Goal: Find specific page/section: Find specific page/section

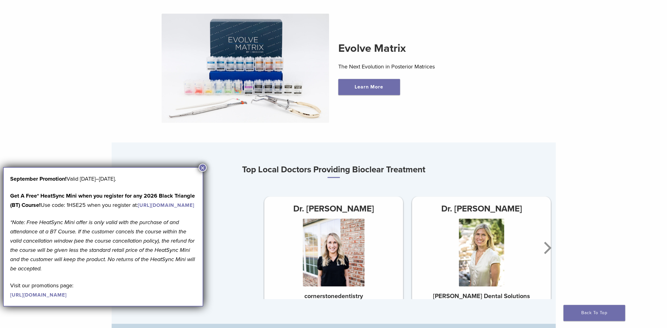
scroll to position [278, 0]
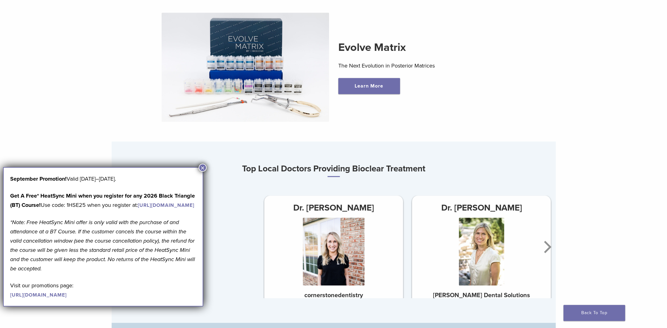
click at [202, 168] on button "×" at bounding box center [203, 168] width 8 height 8
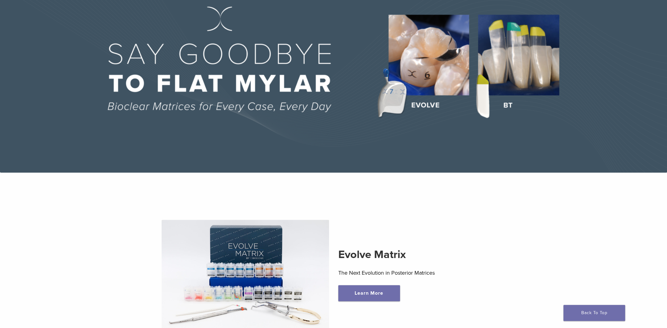
scroll to position [0, 0]
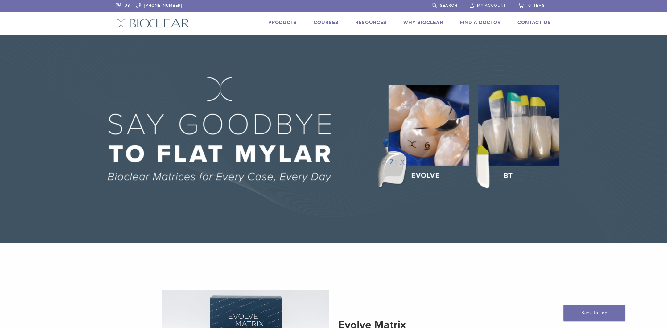
click at [282, 22] on link "Products" at bounding box center [282, 22] width 29 height 6
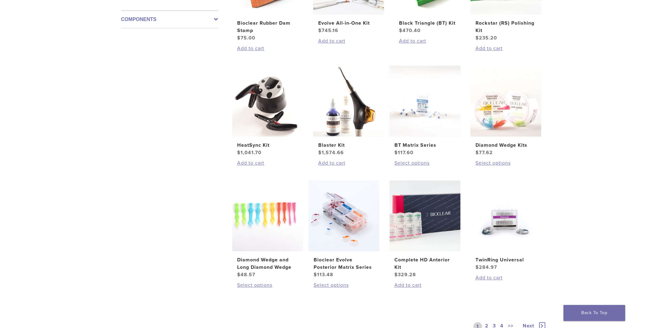
scroll to position [339, 0]
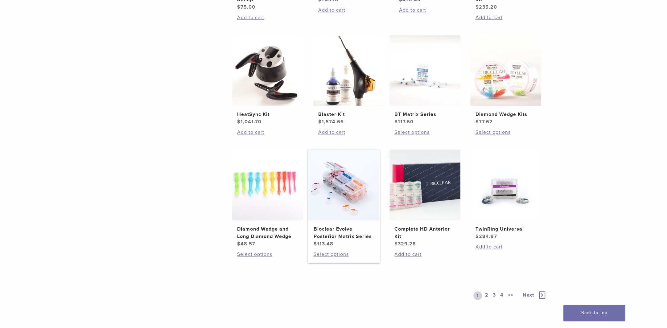
click at [337, 229] on h2 "Bioclear Evolve Posterior Matrix Series" at bounding box center [343, 233] width 61 height 15
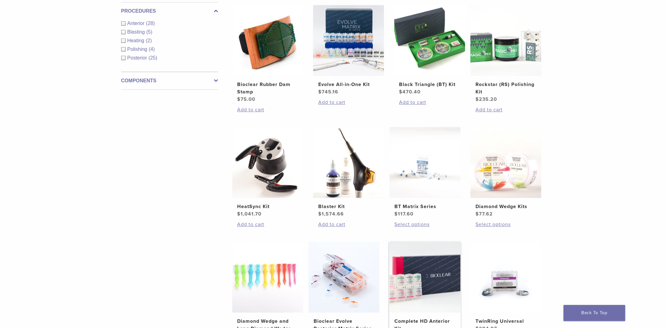
scroll to position [247, 0]
click at [355, 85] on h2 "Evolve All-in-One Kit" at bounding box center [348, 84] width 61 height 7
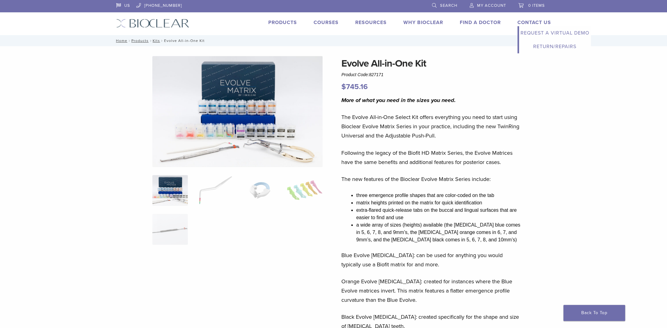
click at [533, 24] on link "Contact Us" at bounding box center [535, 22] width 34 height 6
